Goal: Contribute content

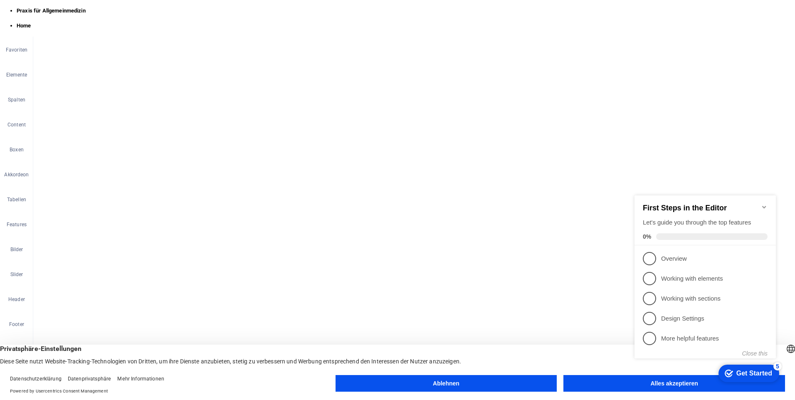
click at [763, 204] on icon "Minimize checklist" at bounding box center [763, 207] width 7 height 7
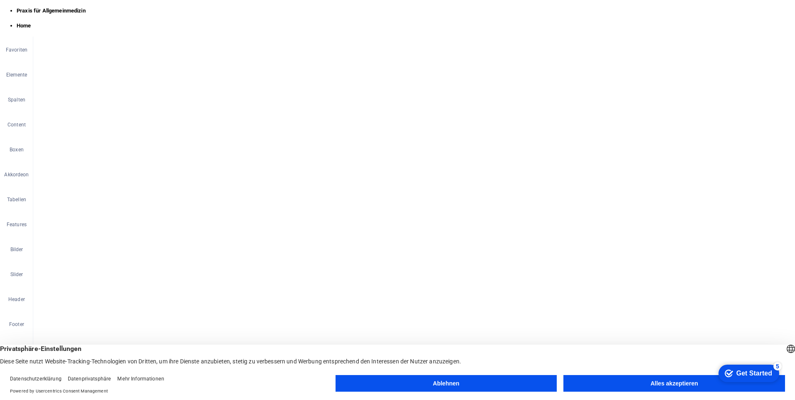
scroll to position [291, 0]
click at [651, 379] on button "Alles akzeptieren" at bounding box center [673, 383] width 221 height 17
